Goal: Transaction & Acquisition: Purchase product/service

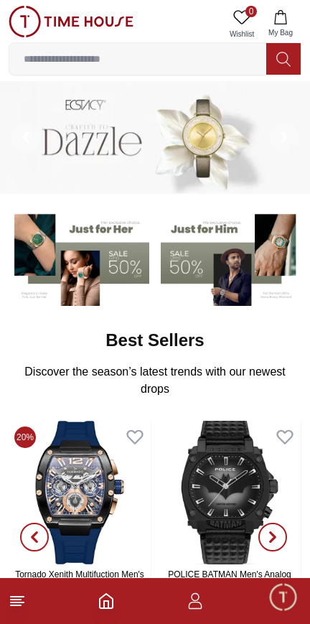
click at [136, 59] on input at bounding box center [137, 59] width 257 height 29
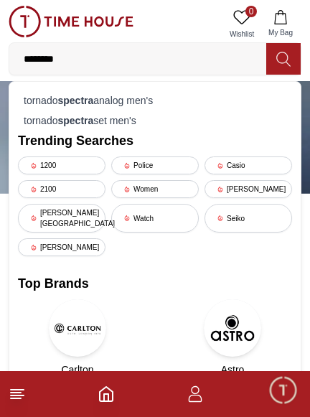
type input "*******"
click at [47, 102] on div "tornado spectra analog men's" at bounding box center [155, 100] width 274 height 20
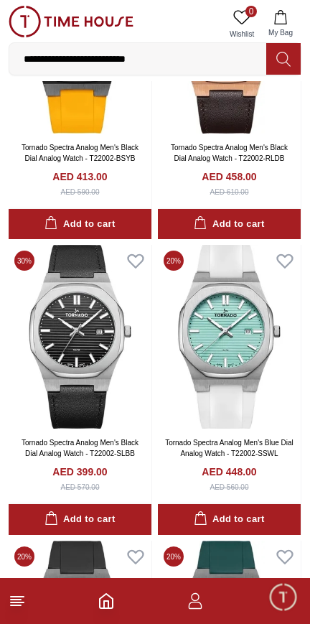
scroll to position [793, 0]
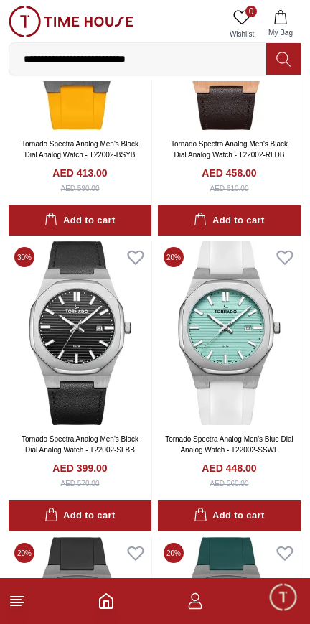
click at [104, 404] on img at bounding box center [80, 333] width 143 height 184
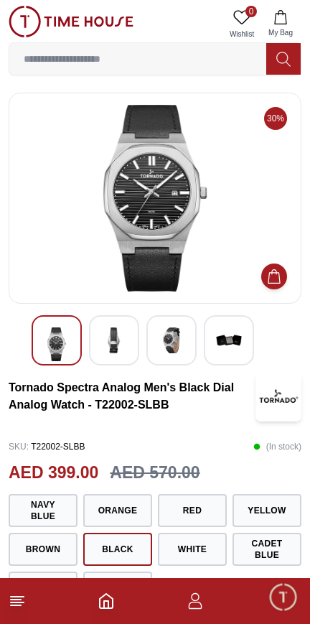
click at [16, 605] on line at bounding box center [16, 605] width 10 height 0
